Goal: Task Accomplishment & Management: Complete application form

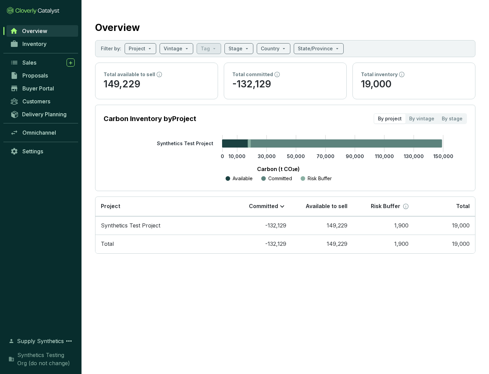
click at [42, 75] on span "Proposals" at bounding box center [34, 75] width 25 height 7
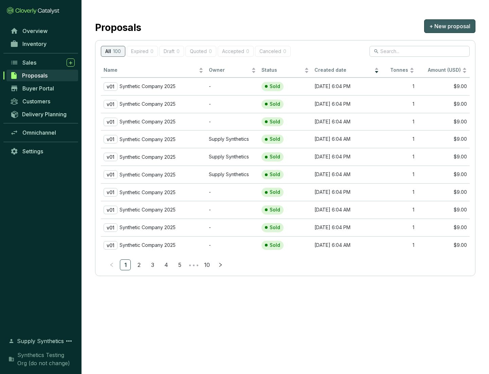
click at [450, 26] on span "+ New proposal" at bounding box center [449, 26] width 41 height 8
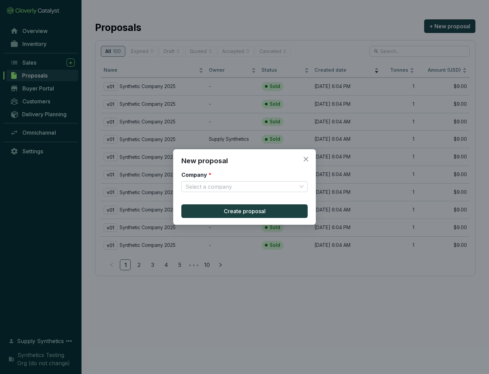
click at [241, 187] on input "Company *" at bounding box center [241, 186] width 111 height 10
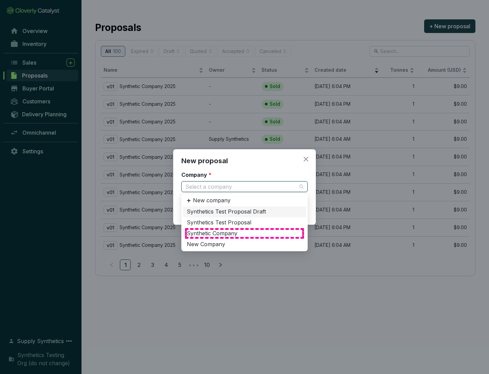
click at [245, 233] on div "Synthetic Company" at bounding box center [245, 233] width 116 height 7
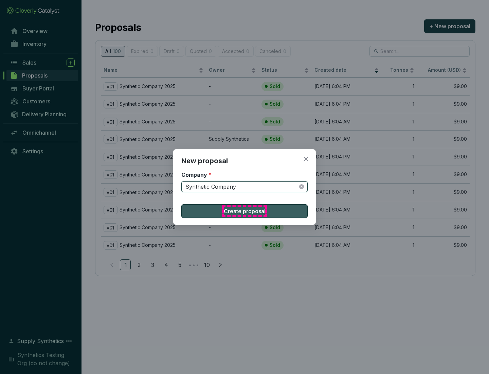
click at [245, 211] on span "Create proposal" at bounding box center [245, 211] width 42 height 8
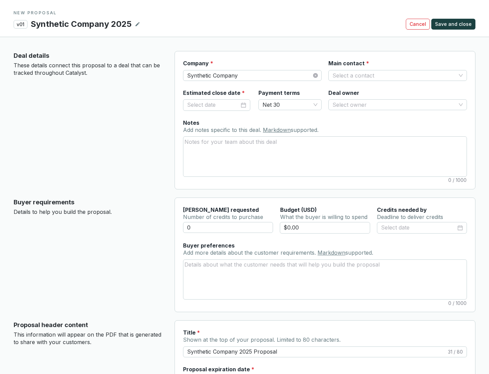
click at [394, 75] on input "Main contact *" at bounding box center [395, 75] width 124 height 10
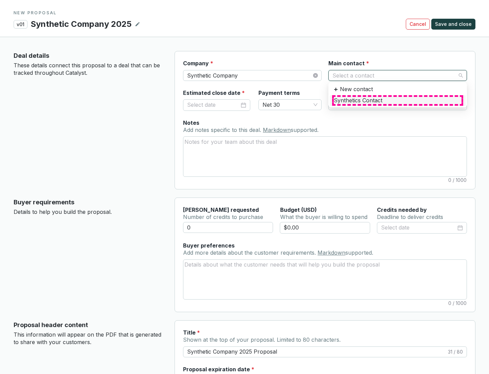
click at [398, 100] on div "Synthetics Contact" at bounding box center [398, 100] width 128 height 7
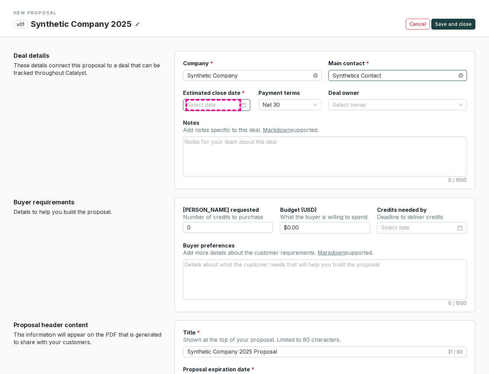
click at [213, 105] on input "Estimated close date *" at bounding box center [213, 105] width 52 height 9
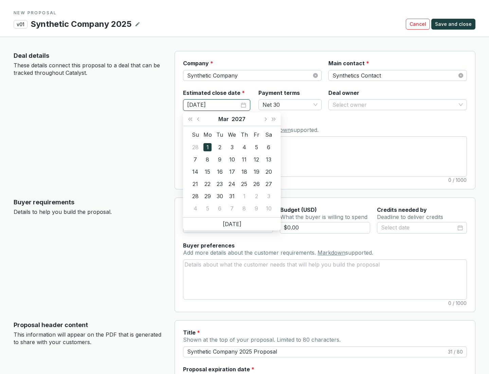
type input "[DATE]"
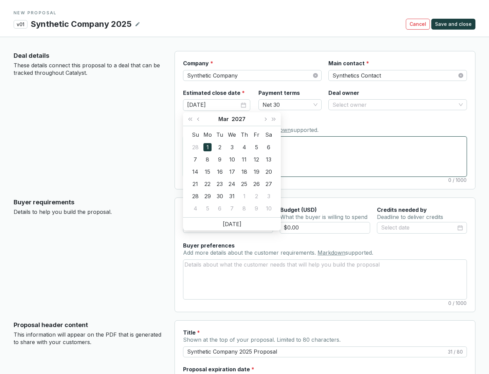
click at [325, 156] on textarea "Notes Add notes specific to this deal. Markdown supported." at bounding box center [324, 156] width 283 height 39
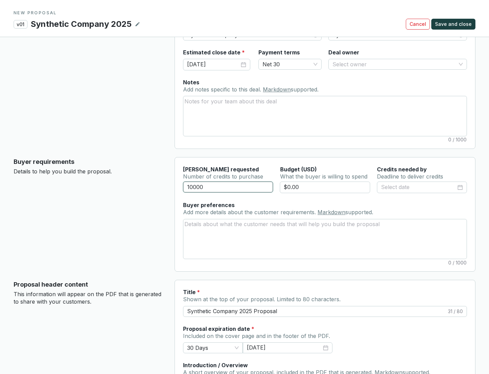
scroll to position [41, 0]
type input "10000"
type input "$0.00"
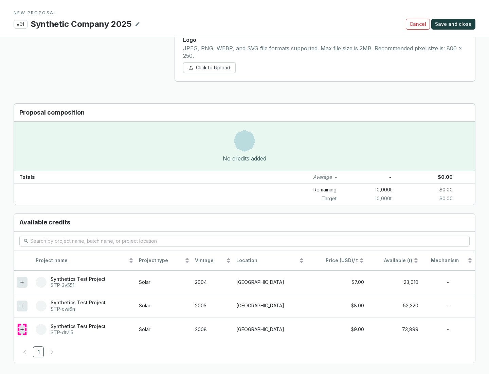
click at [22, 329] on icon at bounding box center [21, 329] width 3 height 3
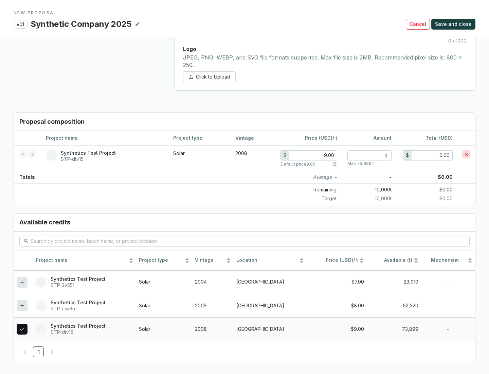
scroll to position [391, 0]
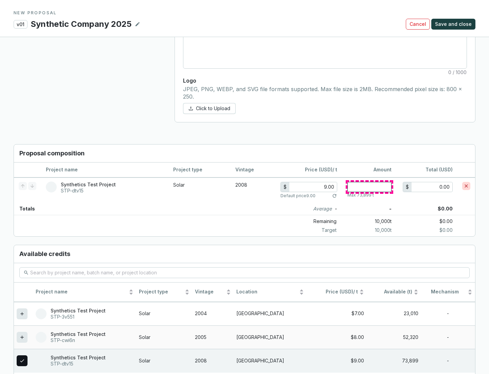
type input "1"
type input "9.00"
type input "1"
click at [455, 24] on span "Save and close" at bounding box center [453, 24] width 37 height 7
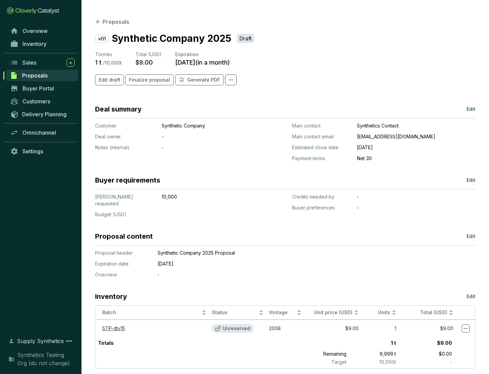
click at [147, 80] on span "Finalize proposal" at bounding box center [149, 79] width 41 height 7
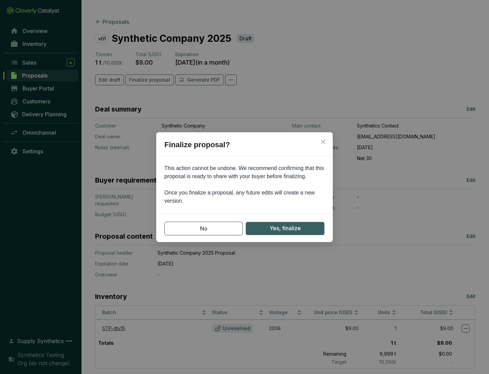
click at [285, 228] on span "Yes, finalize" at bounding box center [285, 228] width 31 height 8
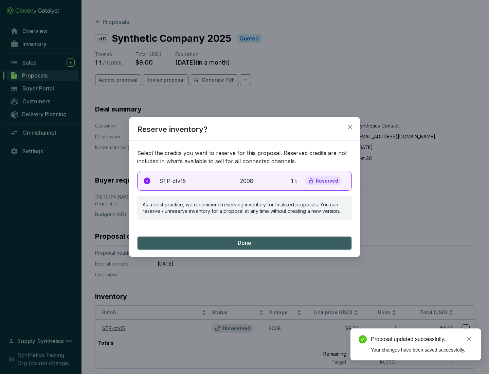
click at [245, 180] on p "2008" at bounding box center [247, 181] width 15 height 8
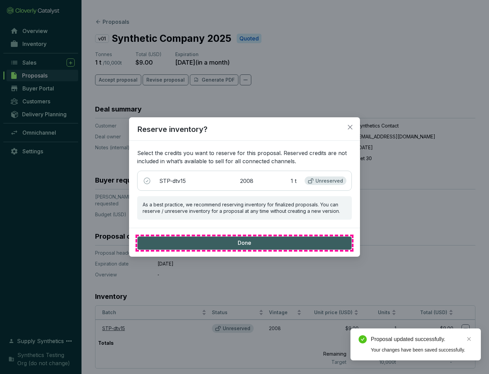
click at [245, 243] on span "Done" at bounding box center [245, 242] width 14 height 7
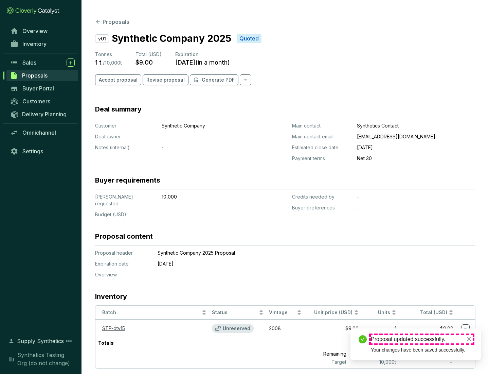
click at [422, 339] on div "Proposal updated successfully." at bounding box center [422, 339] width 102 height 8
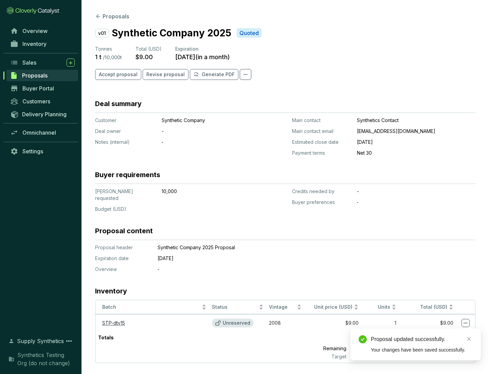
click at [466, 322] on icon at bounding box center [466, 322] width 4 height 1
click at [445, 331] on div "Proposal updated successfully. Your changes have been saved successfully." at bounding box center [416, 344] width 130 height 32
